Goal: Task Accomplishment & Management: Manage account settings

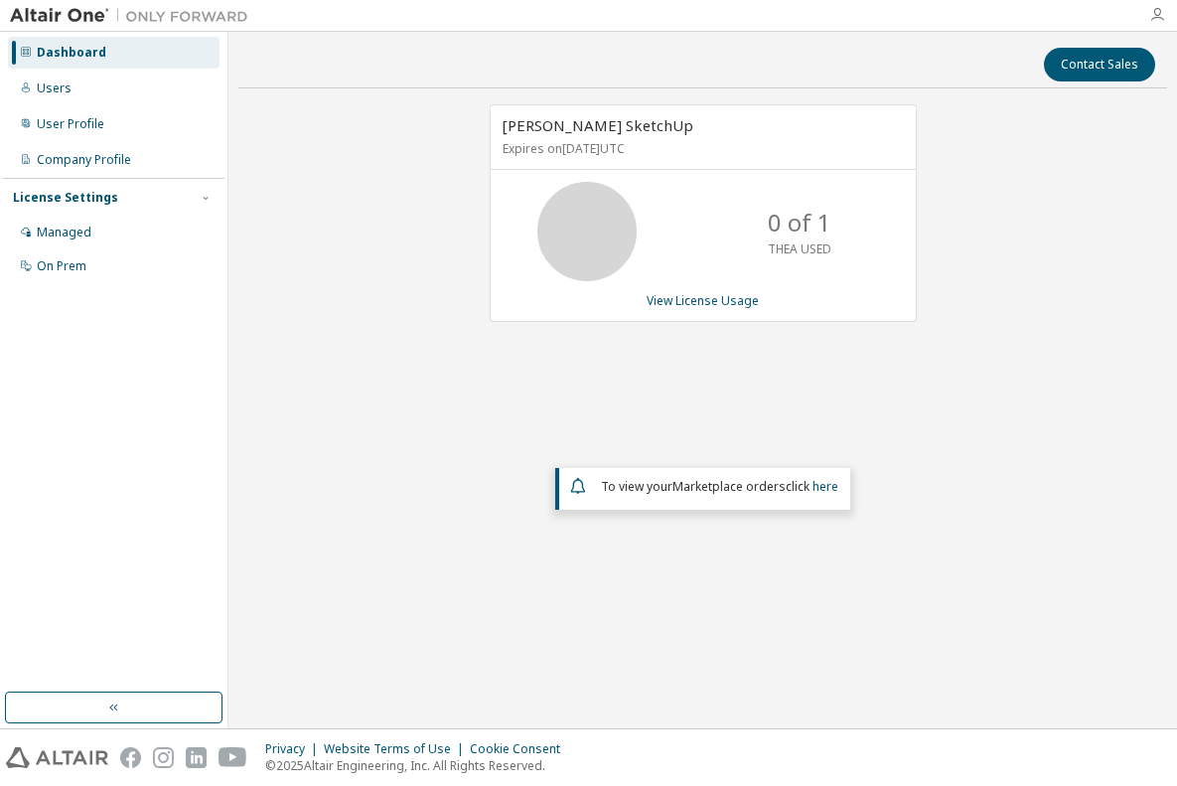
click at [1160, 14] on icon "button" at bounding box center [1157, 15] width 16 height 16
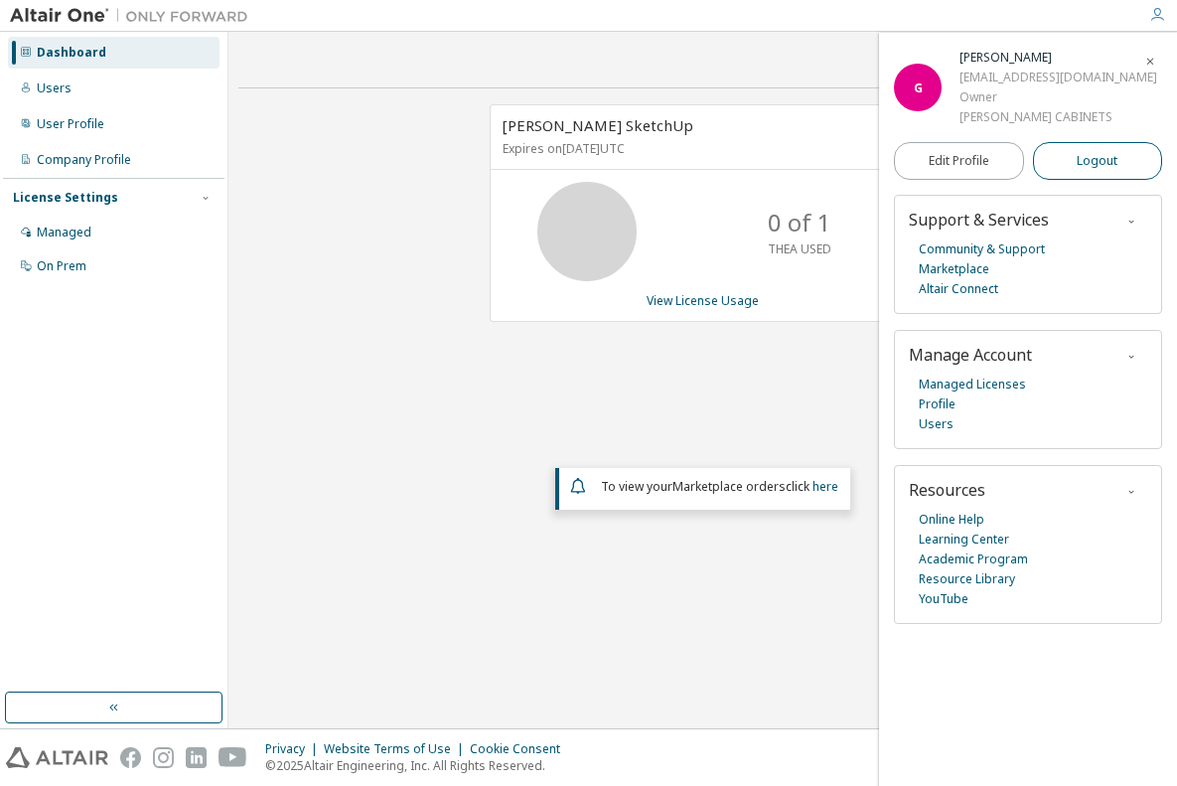
click at [1095, 159] on span "Logout" at bounding box center [1097, 161] width 41 height 20
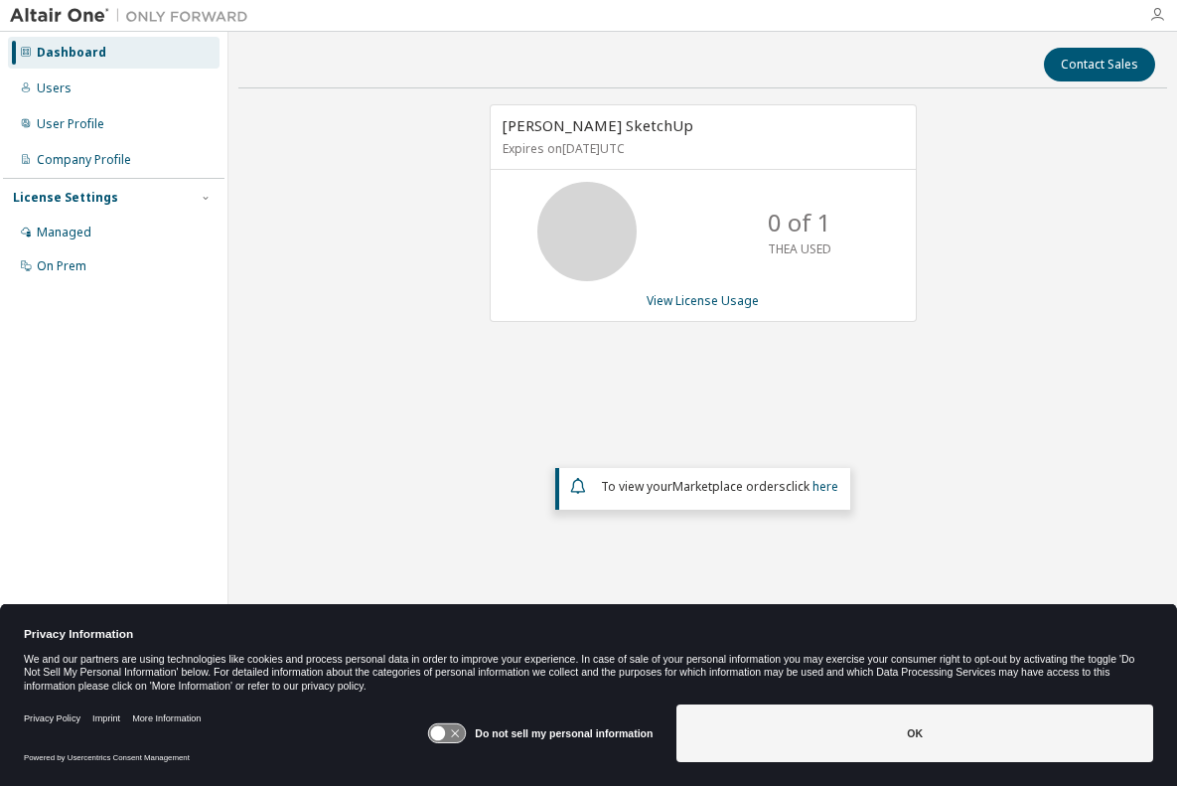
click at [1158, 12] on icon "button" at bounding box center [1157, 15] width 16 height 16
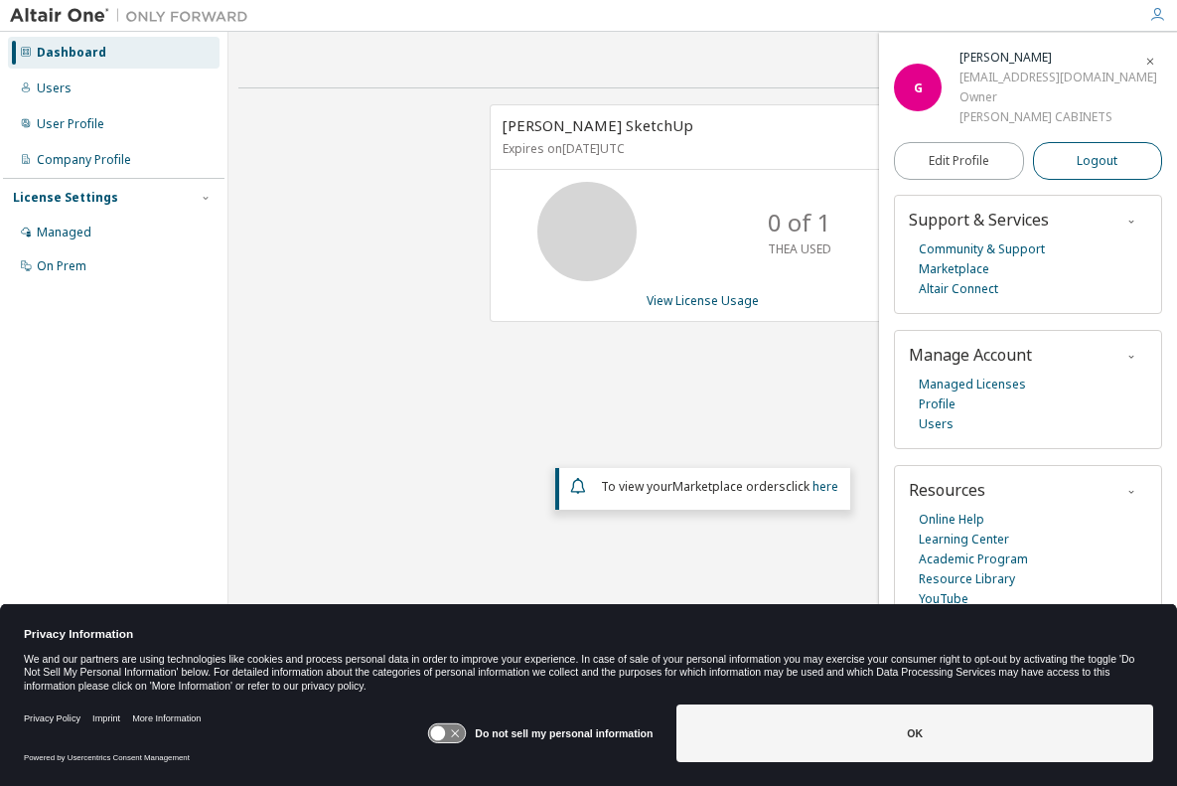
click at [1096, 161] on span "Logout" at bounding box center [1097, 161] width 41 height 20
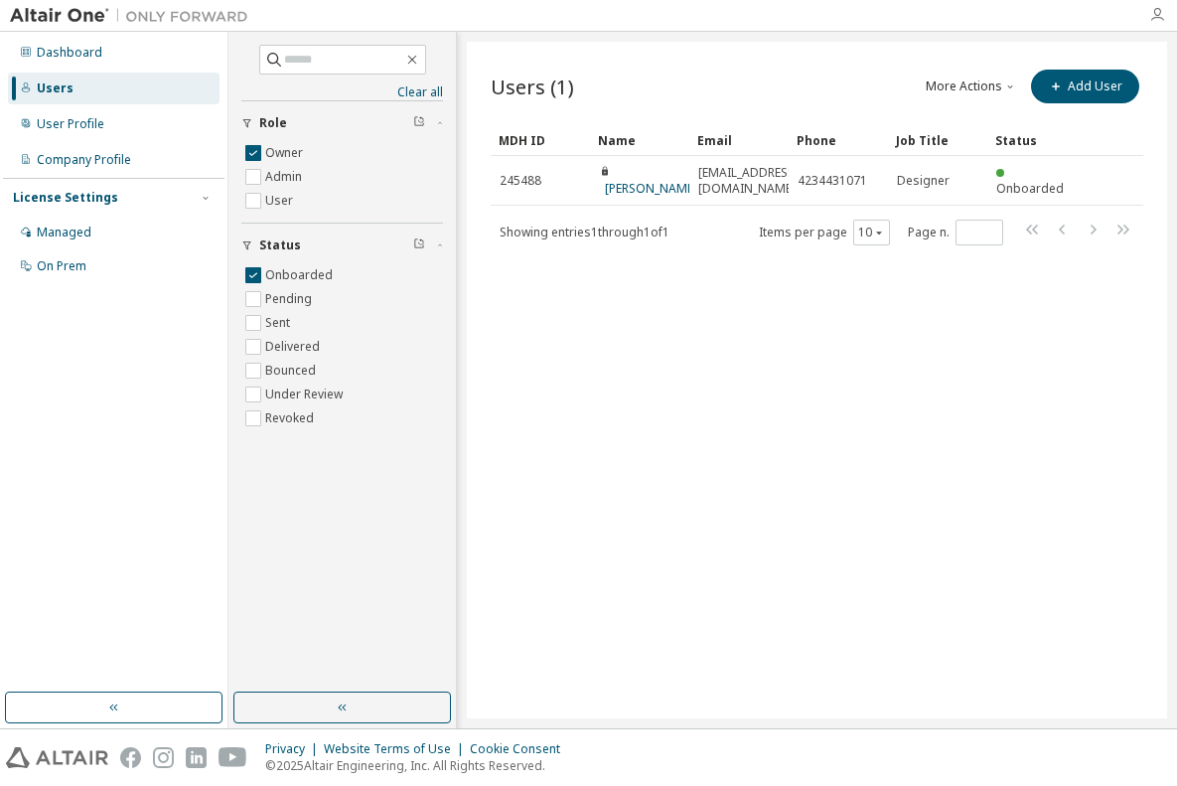
click at [1156, 17] on icon "button" at bounding box center [1157, 15] width 16 height 16
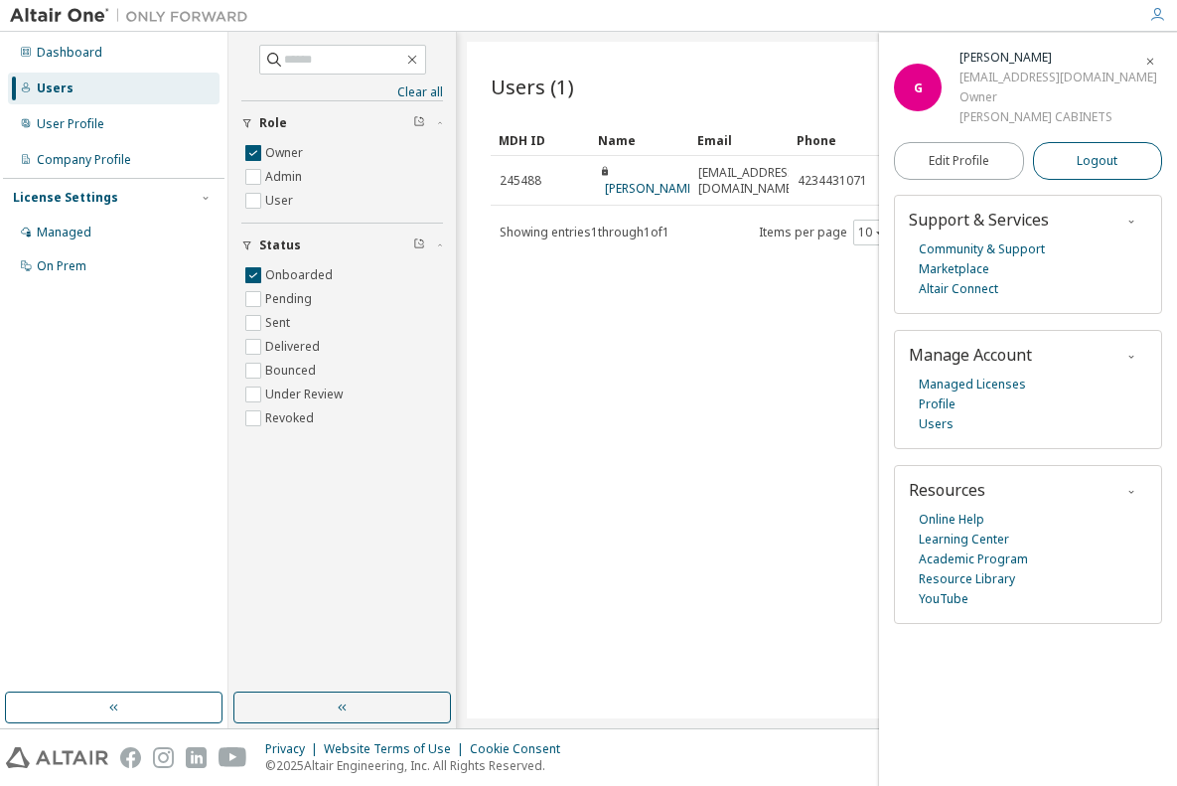
click at [1108, 160] on span "Logout" at bounding box center [1097, 161] width 41 height 20
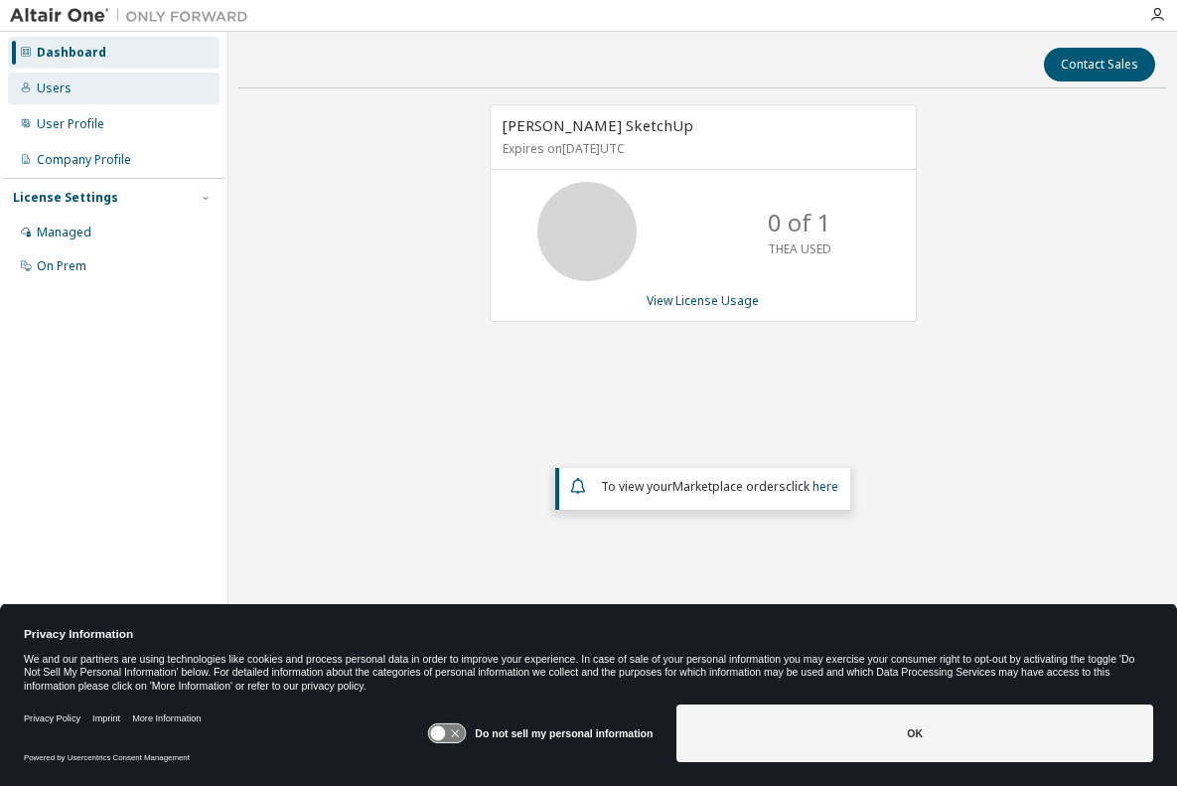
click at [48, 89] on div "Users" at bounding box center [54, 88] width 35 height 16
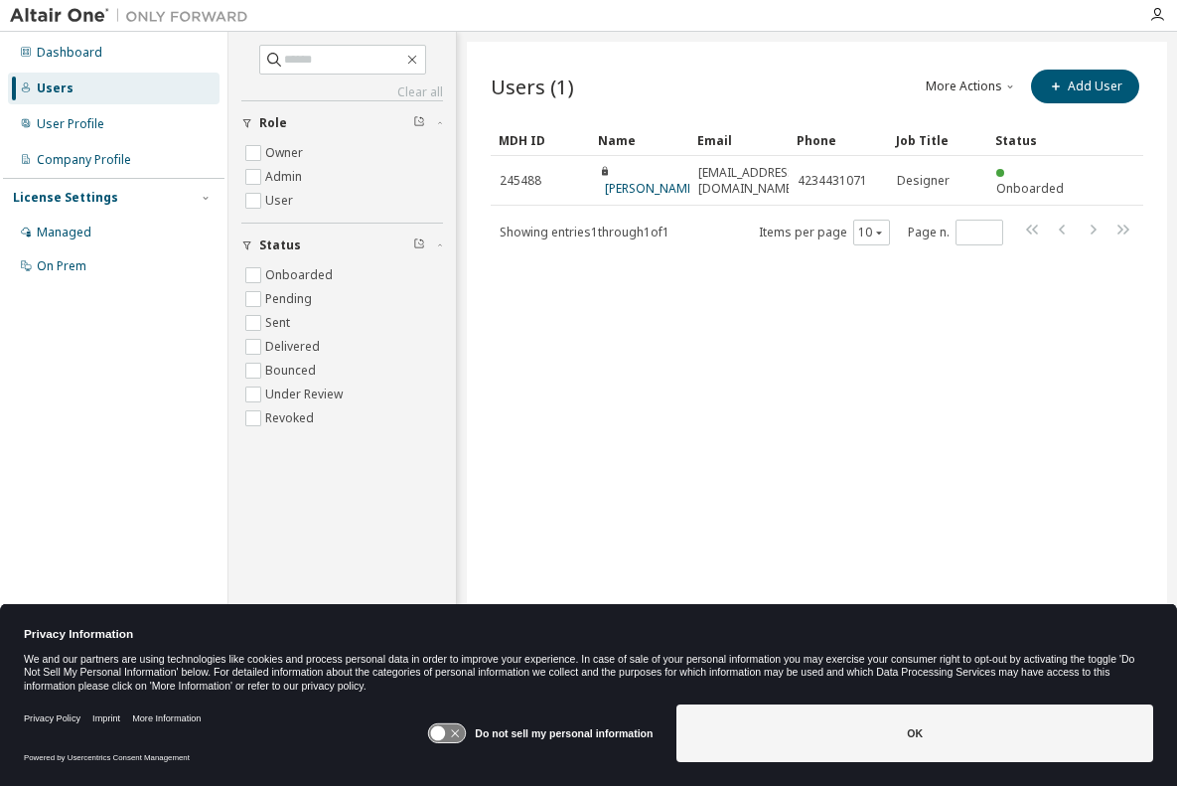
click at [981, 86] on button "More Actions" at bounding box center [971, 87] width 95 height 34
click at [975, 84] on button "More Actions" at bounding box center [971, 87] width 95 height 34
click at [1156, 14] on icon "button" at bounding box center [1157, 15] width 16 height 16
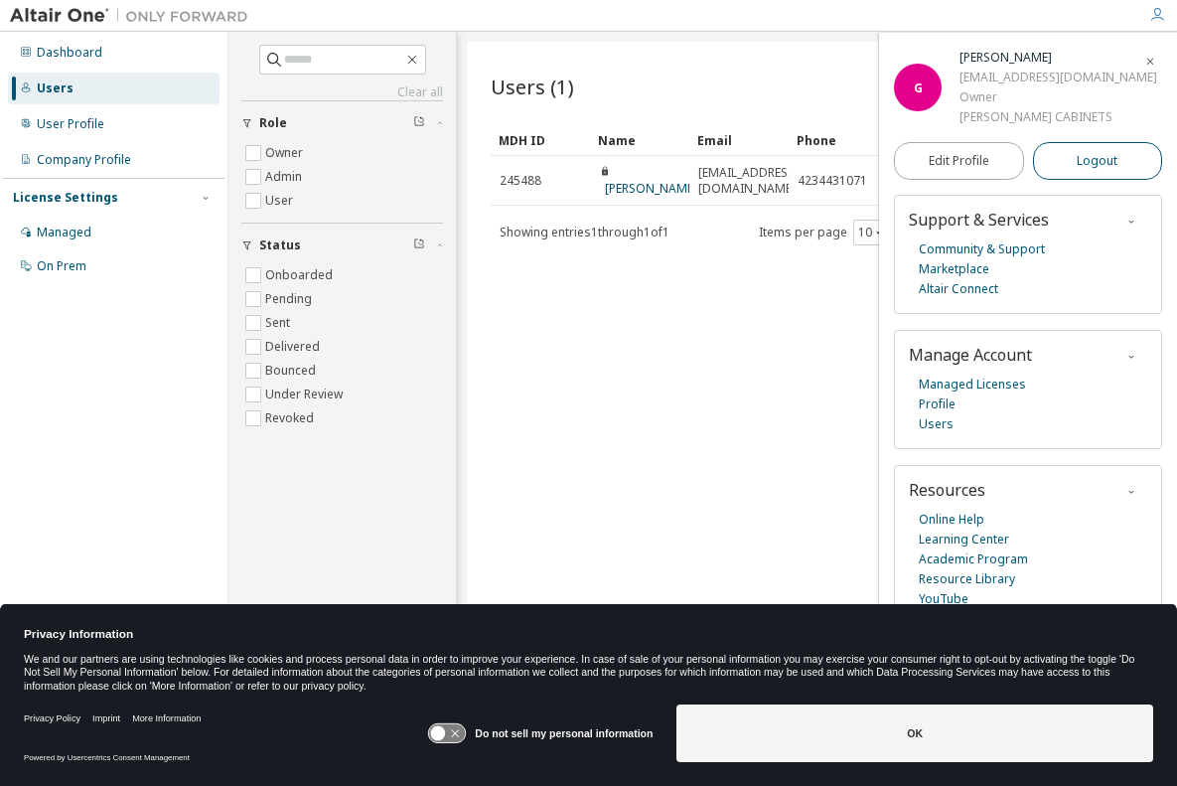
click at [1106, 159] on span "Logout" at bounding box center [1097, 161] width 41 height 20
